Goal: Register for event/course

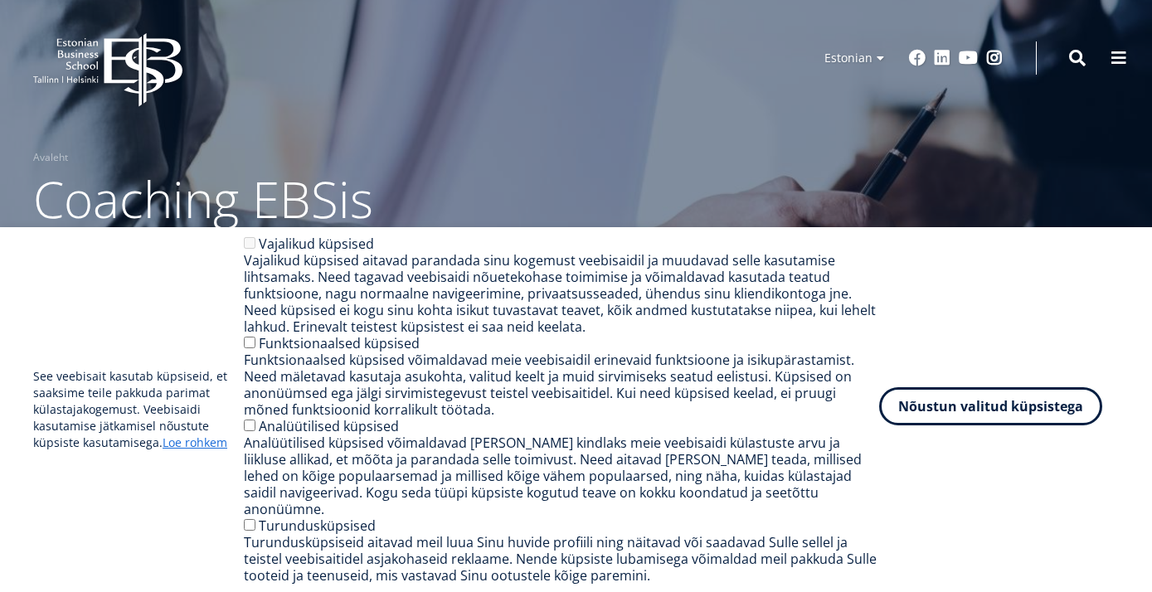
click at [1005, 420] on button "Nõustun valitud küpsistega" at bounding box center [990, 406] width 223 height 38
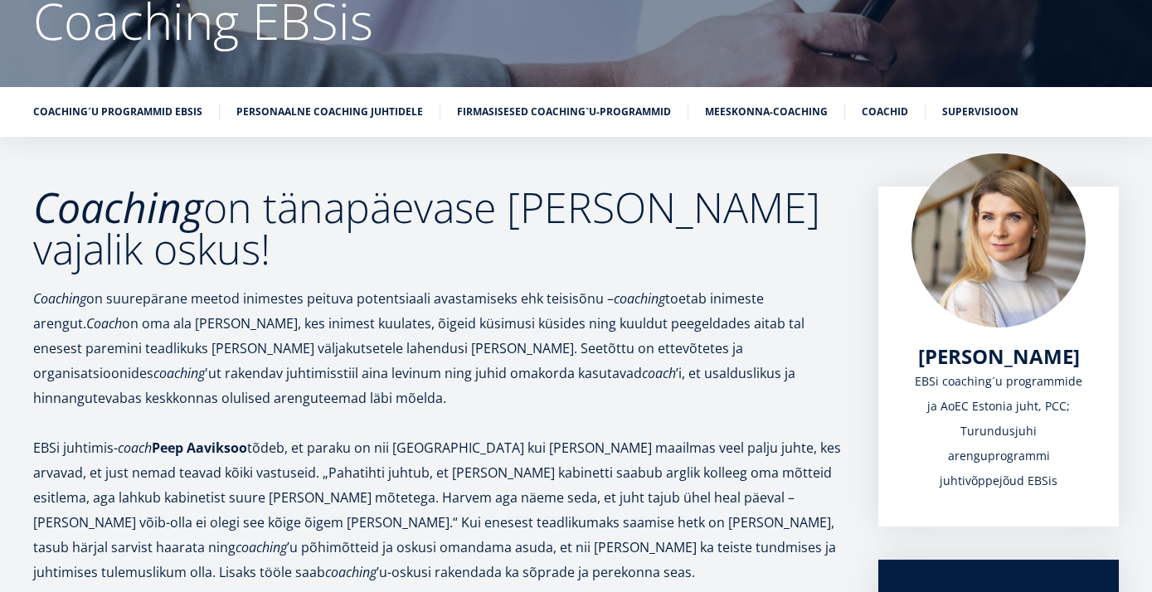
scroll to position [173, 0]
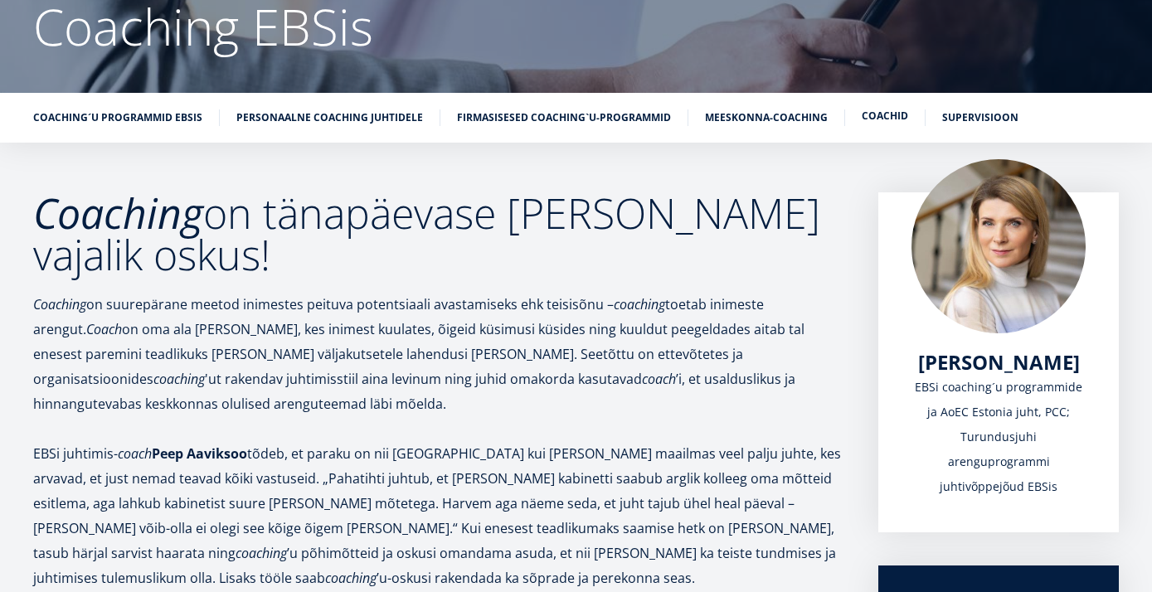
click at [862, 114] on link "Coachid" at bounding box center [885, 116] width 46 height 17
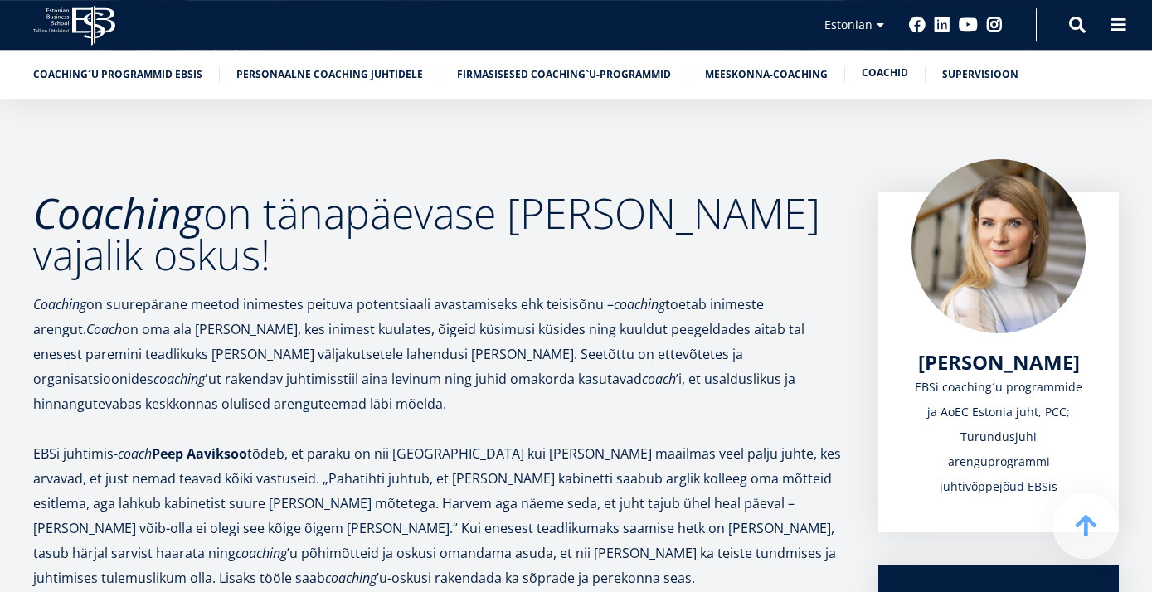
scroll to position [2563, 0]
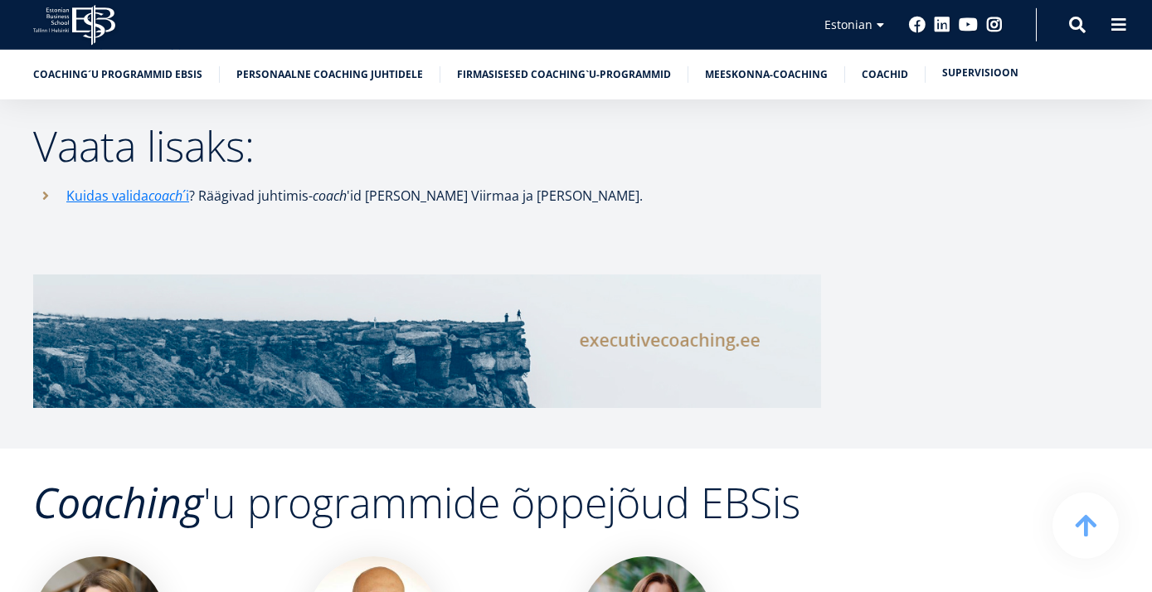
click at [954, 72] on link "SUPERVISIOON" at bounding box center [980, 73] width 76 height 17
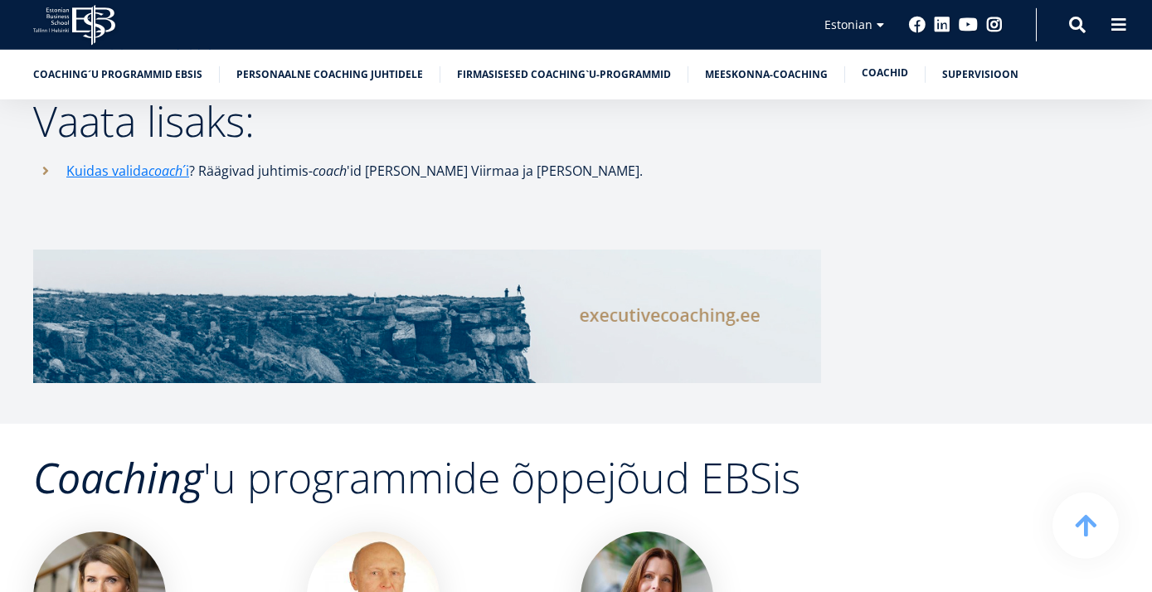
click at [870, 79] on link "Coachid" at bounding box center [885, 73] width 46 height 17
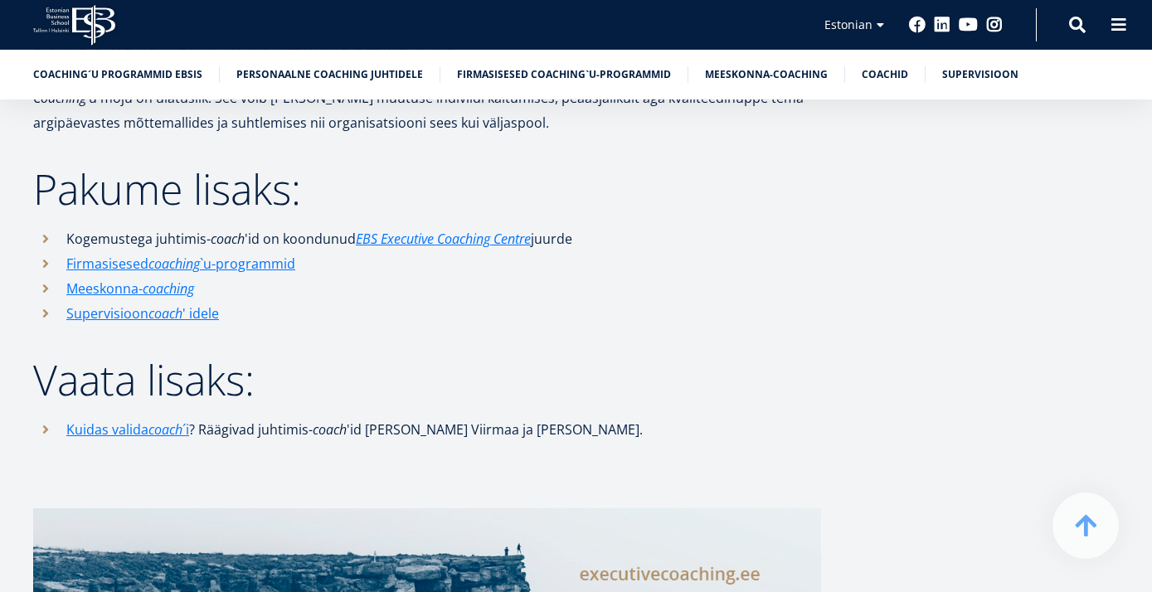
scroll to position [2323, 0]
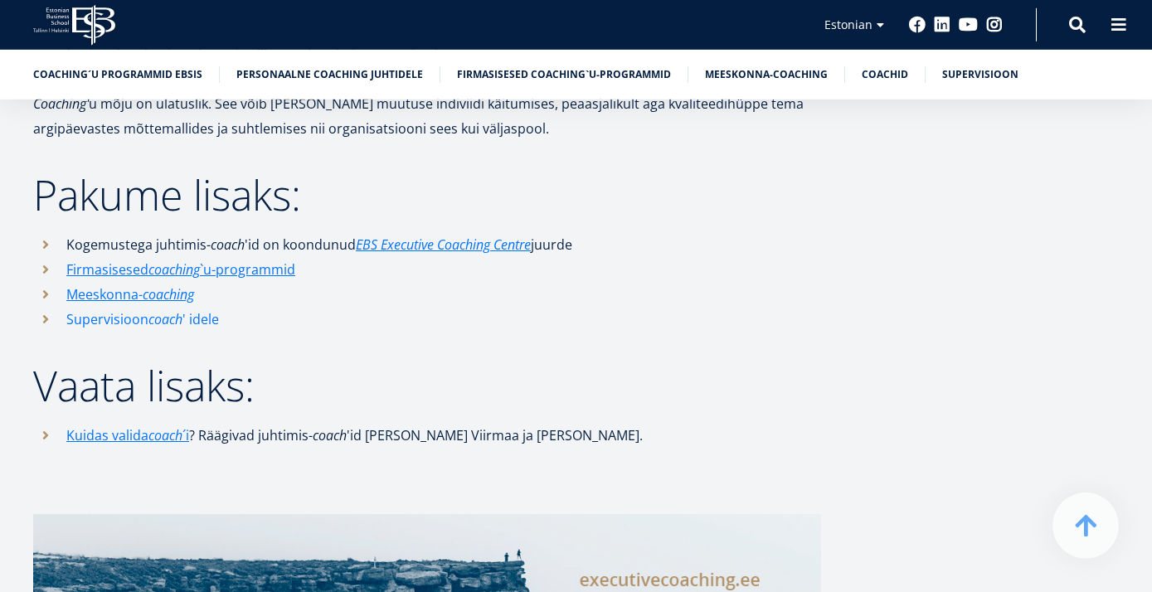
click at [165, 310] on em "coach" at bounding box center [165, 319] width 34 height 18
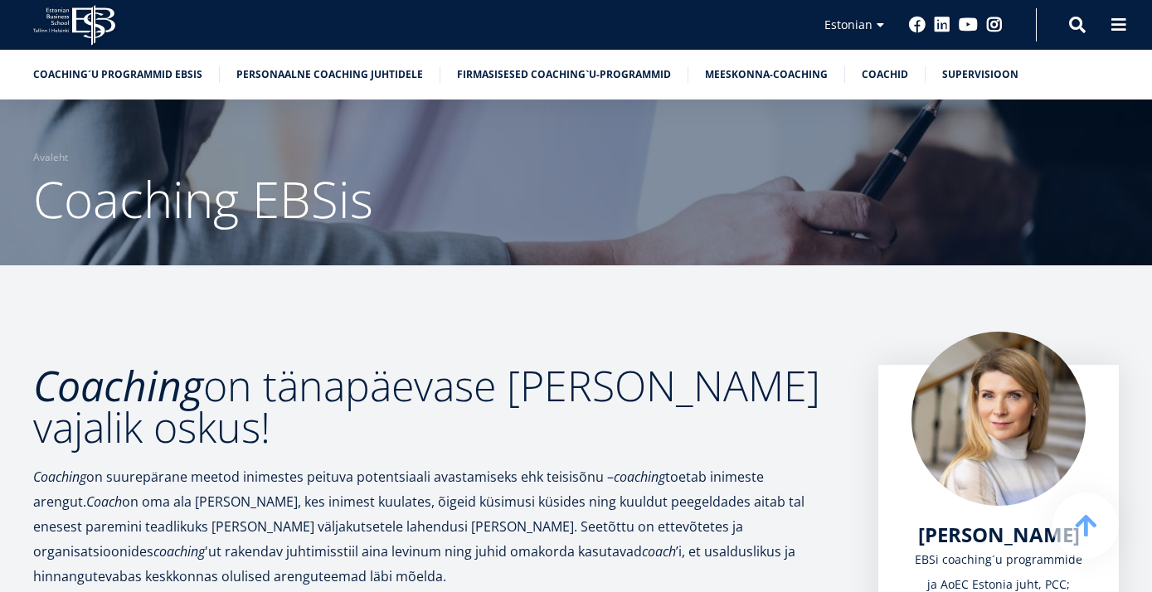
scroll to position [2323, 0]
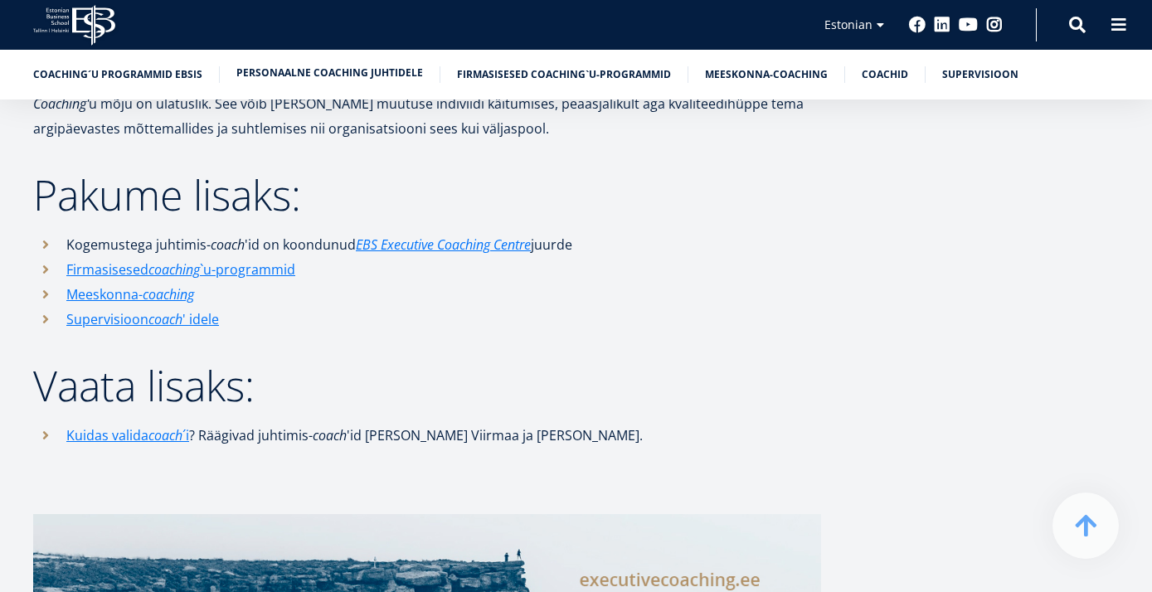
click at [332, 76] on link "Personaalne coaching juhtidele" at bounding box center [329, 73] width 187 height 17
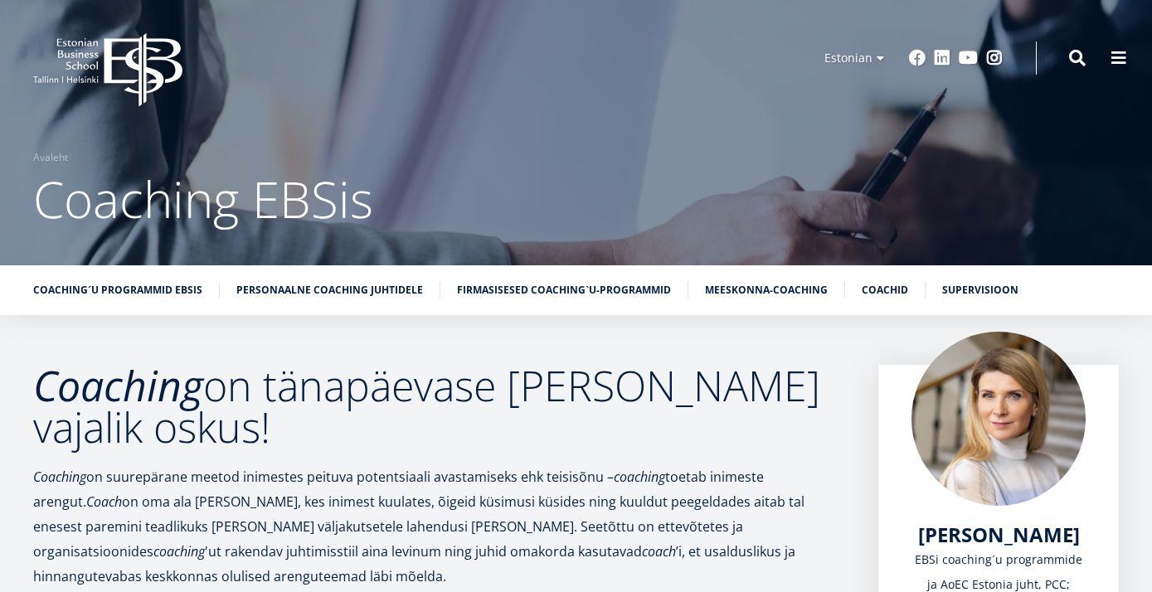
click at [143, 278] on div "Coaching´u programmid EBSis Personaalne coaching juhtidele Firmasisesed coachin…" at bounding box center [576, 290] width 1152 height 50
click at [146, 289] on link "Coaching´u programmid EBSis" at bounding box center [117, 288] width 169 height 17
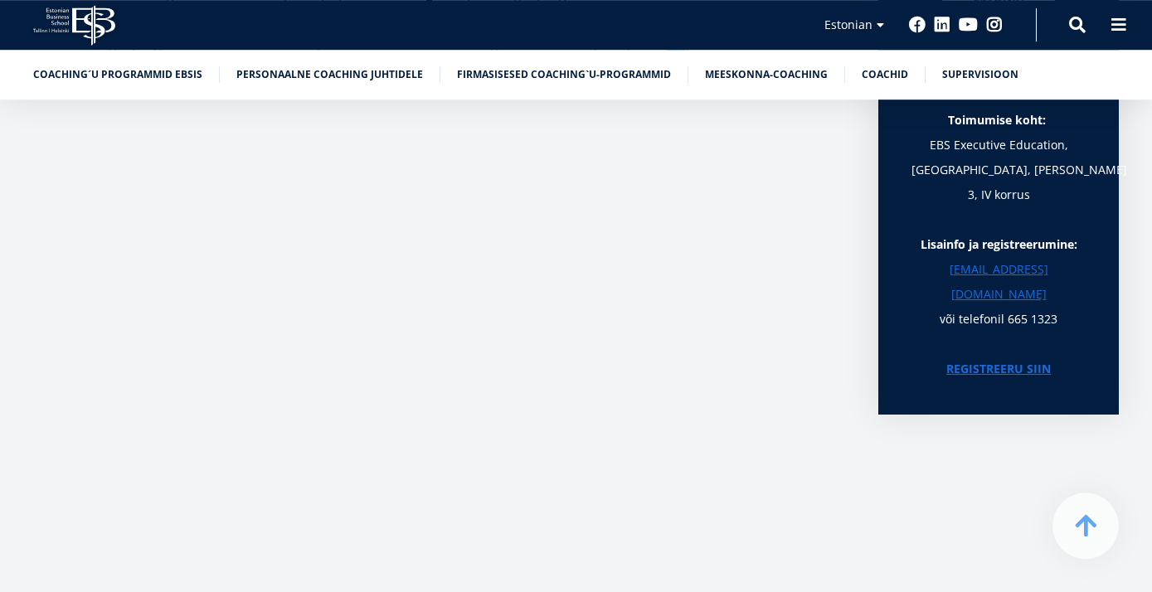
scroll to position [1111, 0]
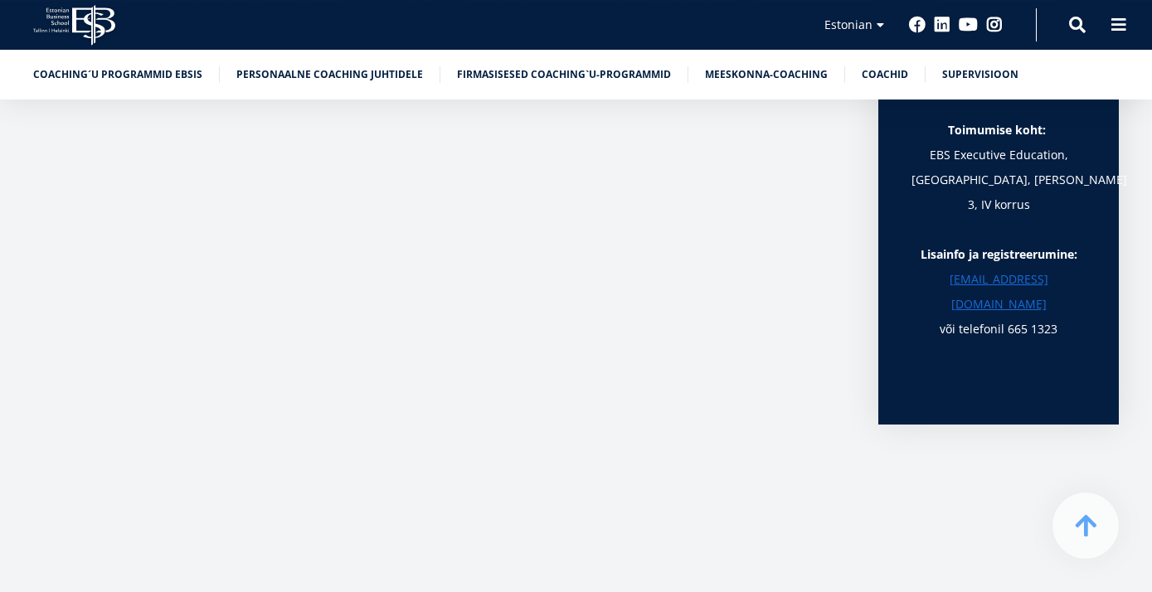
click at [1026, 367] on link "REGISTREERU SIIN" at bounding box center [998, 379] width 105 height 25
